Goal: Information Seeking & Learning: Learn about a topic

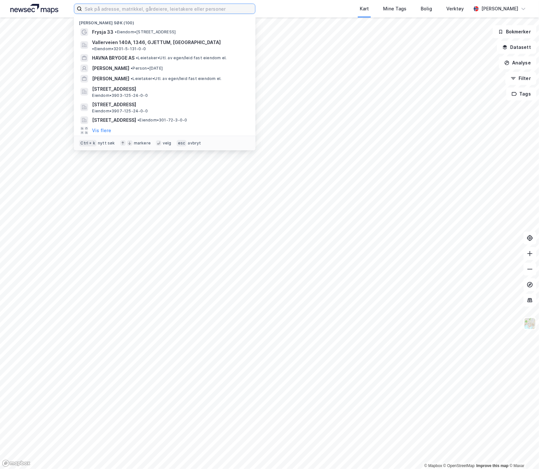
click at [92, 9] on input at bounding box center [168, 9] width 173 height 10
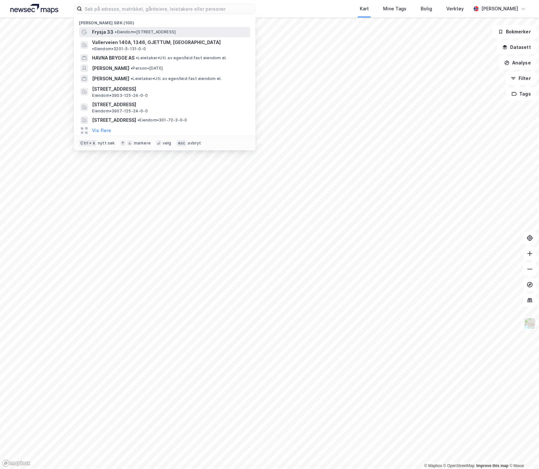
click at [117, 31] on span "•" at bounding box center [116, 31] width 2 height 5
